Goal: Information Seeking & Learning: Learn about a topic

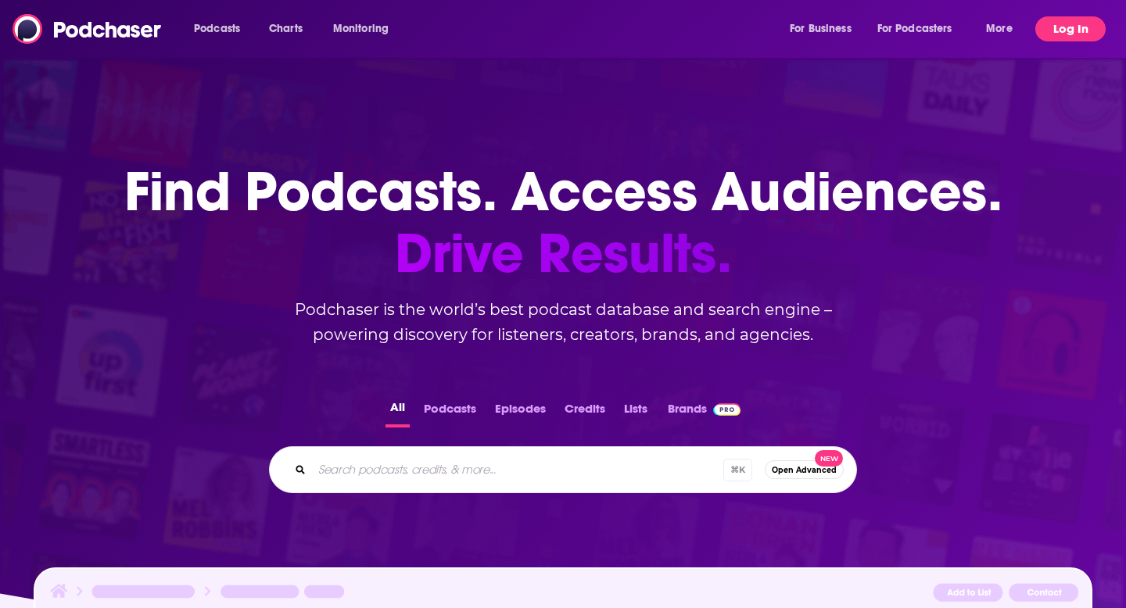
click at [1044, 39] on button "Log In" at bounding box center [1070, 28] width 70 height 25
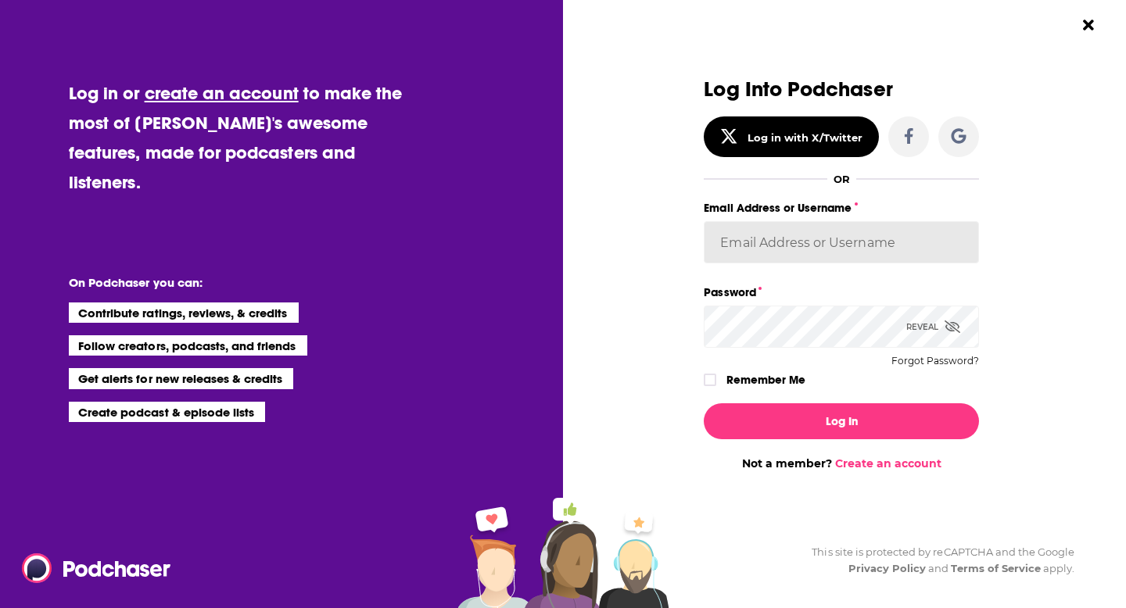
click at [835, 227] on input "Email Address or Username" at bounding box center [841, 242] width 275 height 42
type input "[PERSON_NAME][EMAIL_ADDRESS][DOMAIN_NAME]"
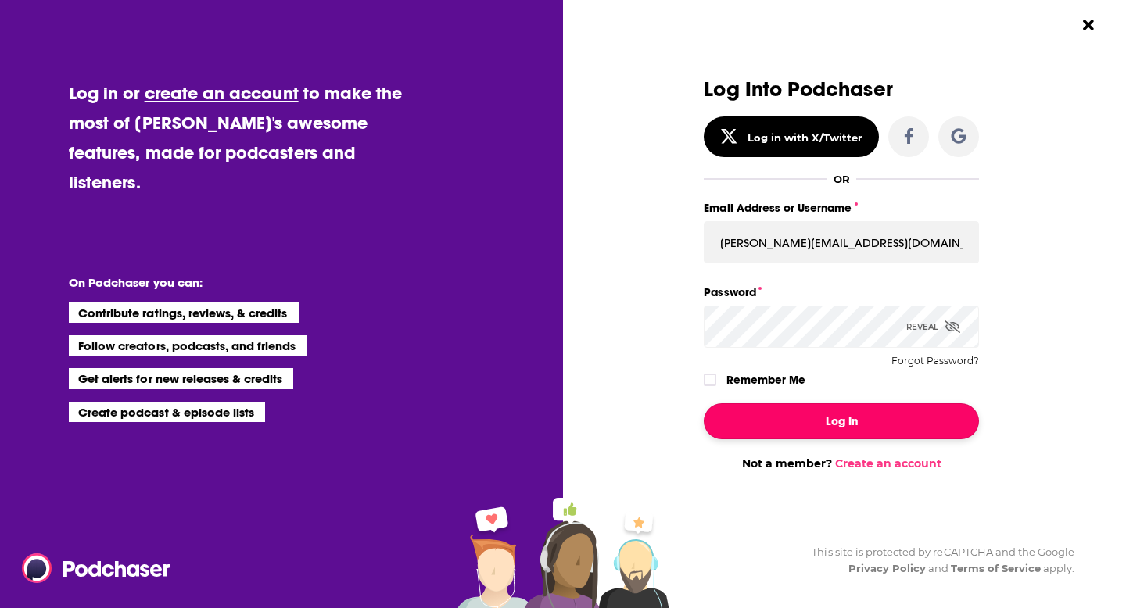
click at [879, 435] on button "Log In" at bounding box center [841, 421] width 275 height 36
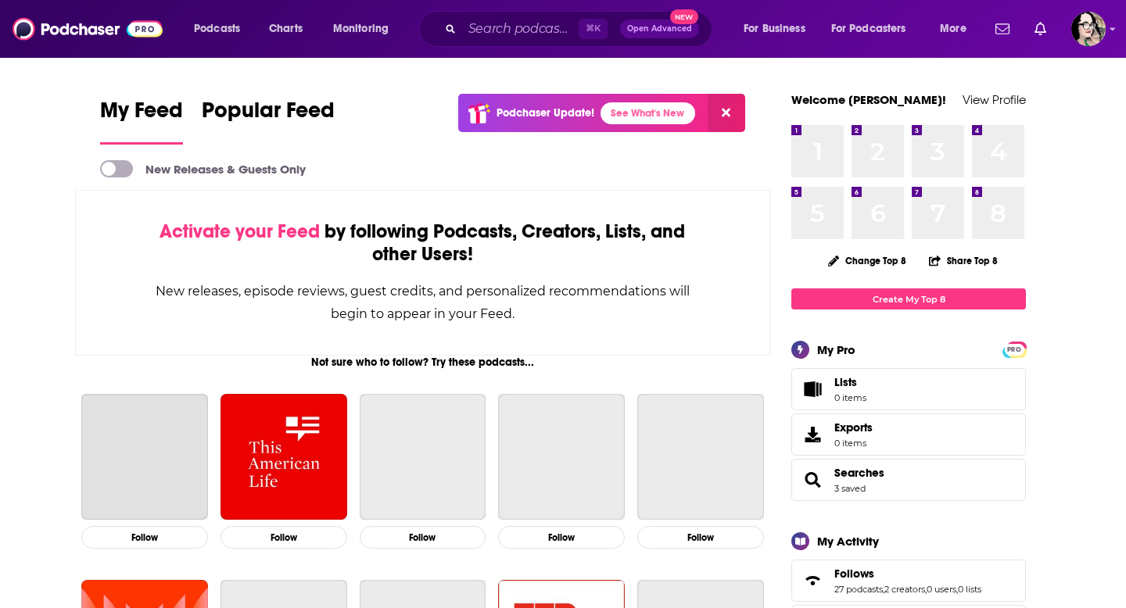
scroll to position [19, 0]
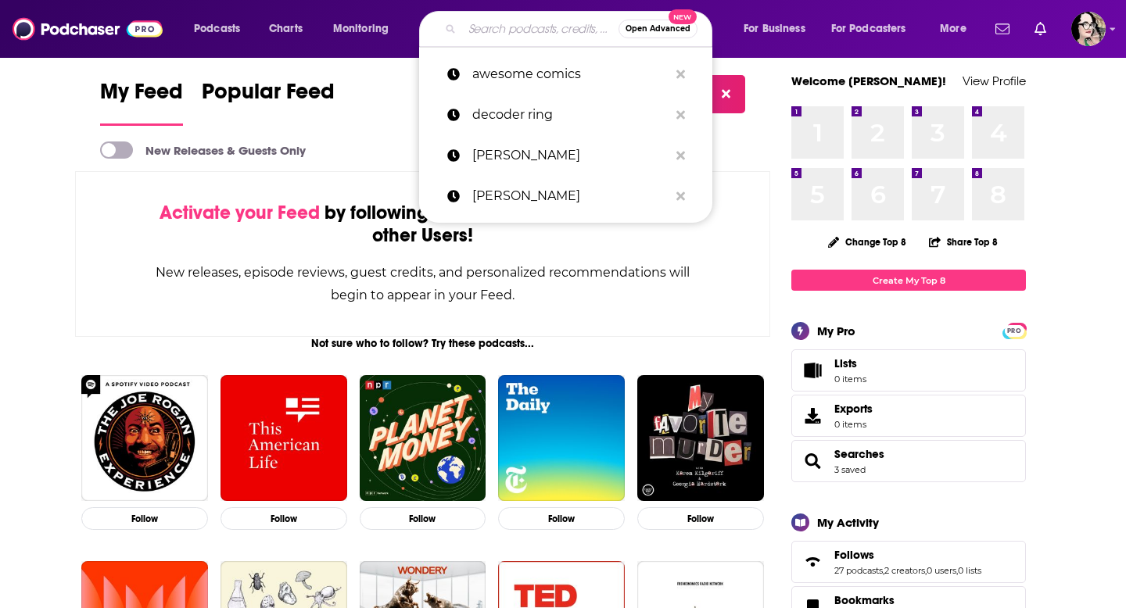
click at [534, 29] on input "Search podcasts, credits, & more..." at bounding box center [540, 28] width 156 height 25
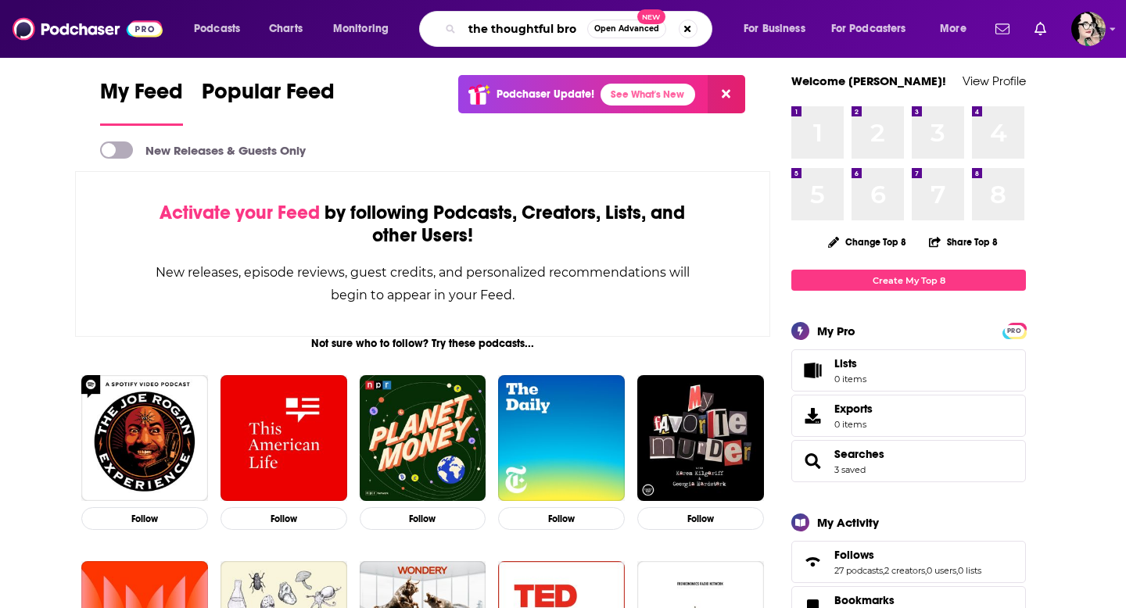
type input "the thoughtful bro"
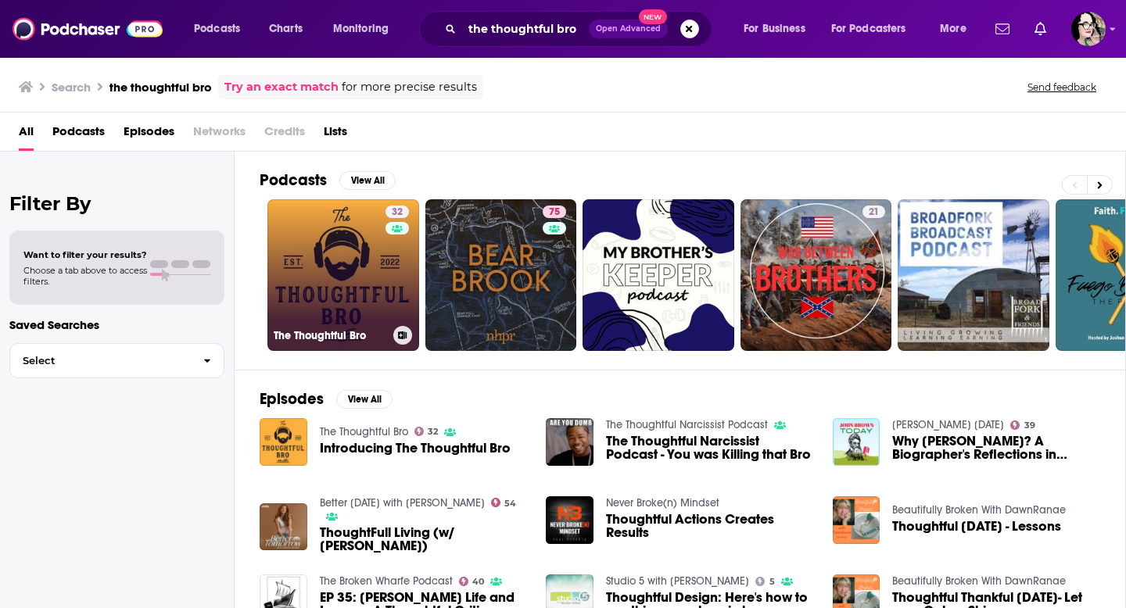
click at [311, 280] on link "32 The Thoughtful Bro" at bounding box center [343, 275] width 152 height 152
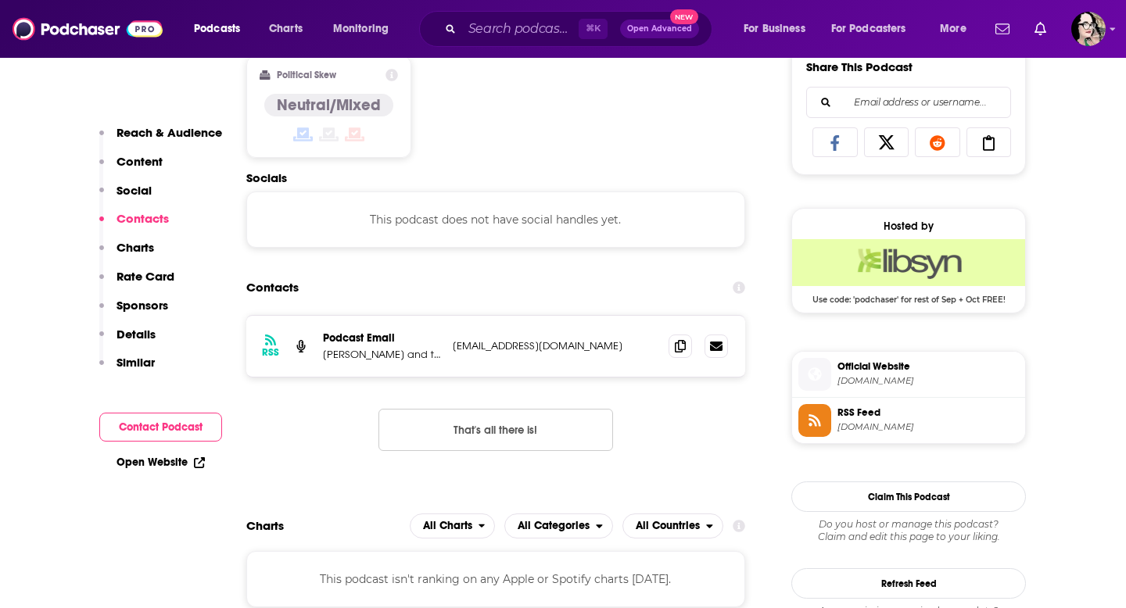
scroll to position [996, 0]
